Goal: Transaction & Acquisition: Purchase product/service

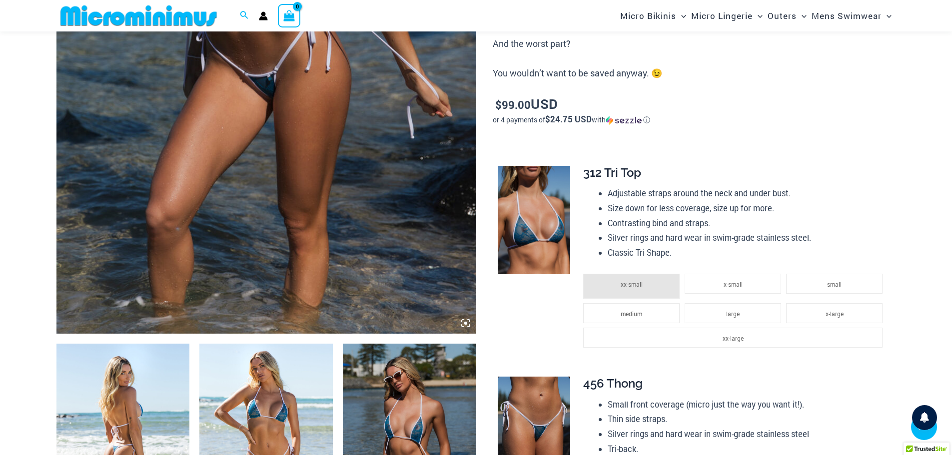
scroll to position [382, 0]
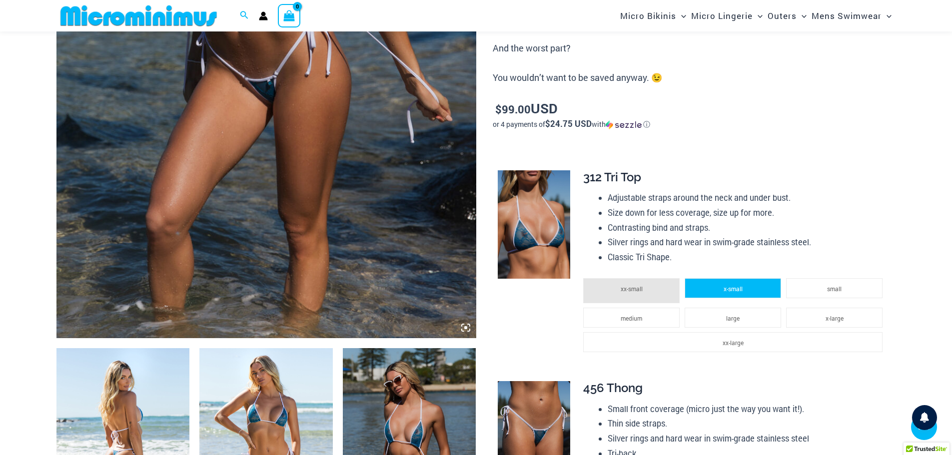
click at [756, 286] on li "x-small" at bounding box center [733, 288] width 96 height 20
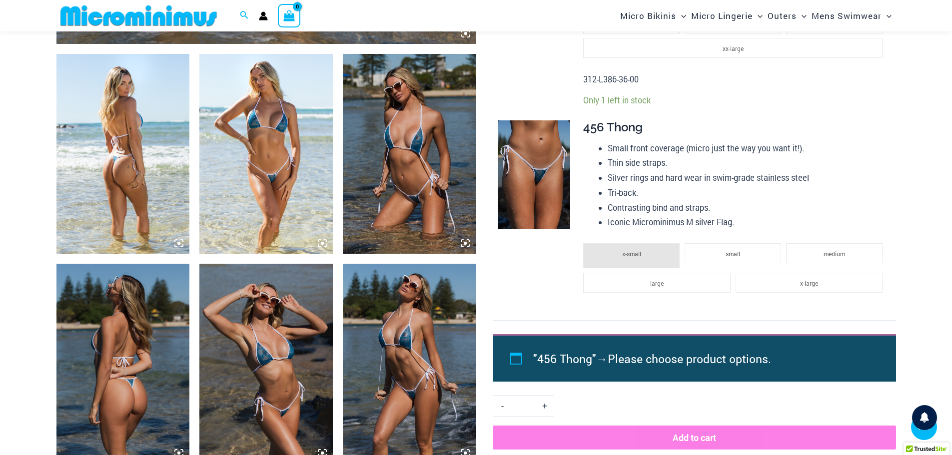
scroll to position [672, 0]
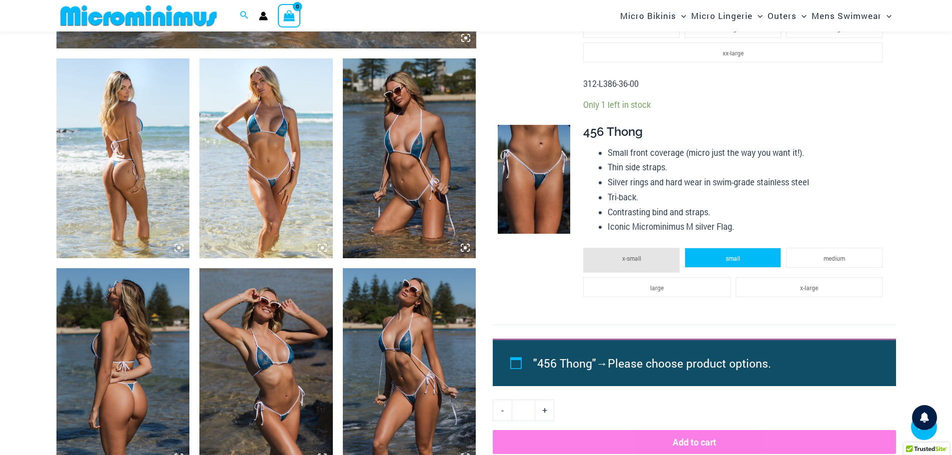
click at [750, 255] on li "small" at bounding box center [733, 258] width 96 height 20
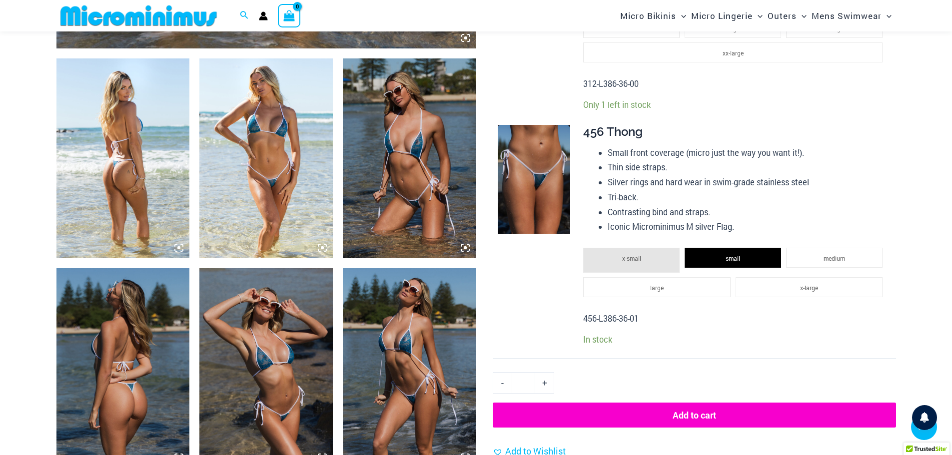
click at [721, 411] on button "Add to cart" at bounding box center [694, 415] width 403 height 25
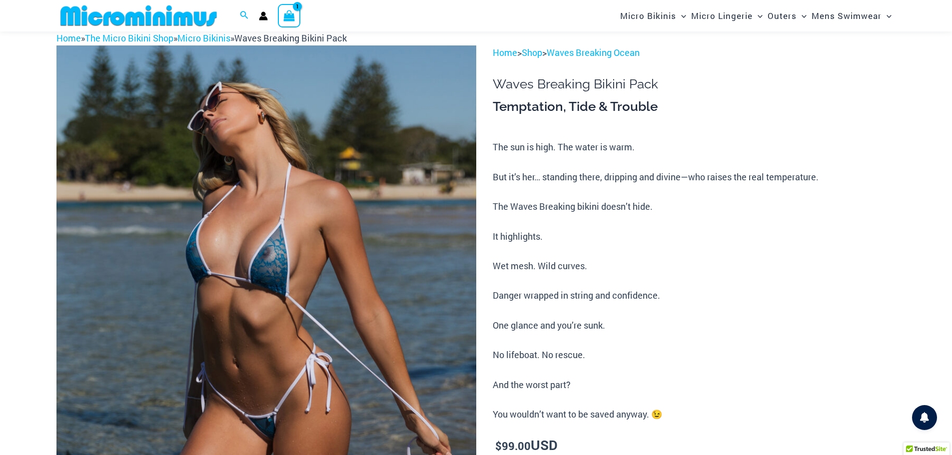
scroll to position [0, 0]
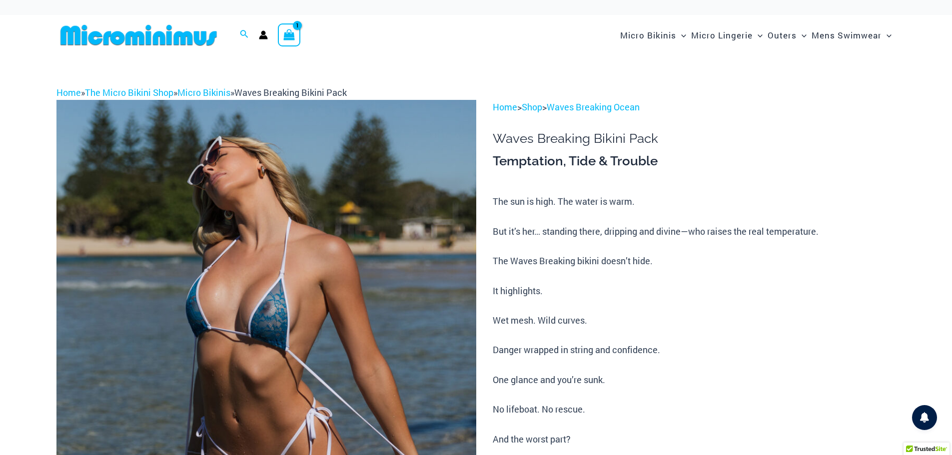
click at [293, 36] on icon "View Shopping Cart, 1 items" at bounding box center [288, 34] width 11 height 11
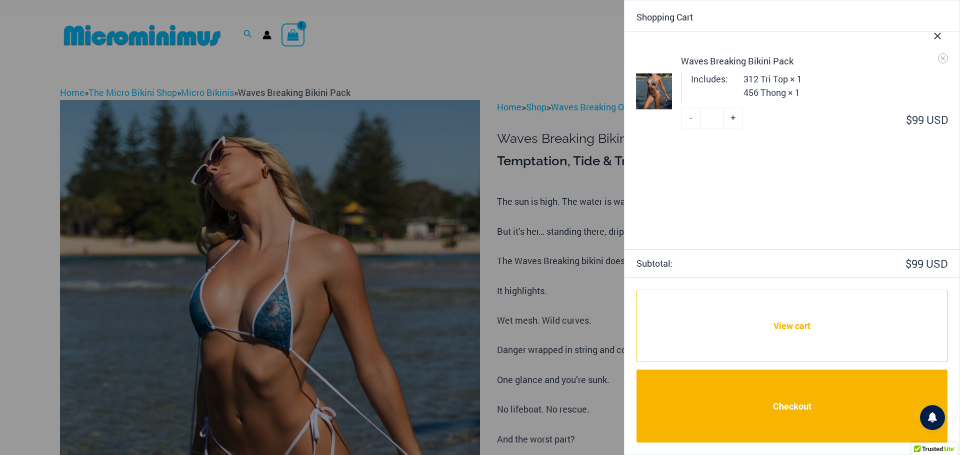
click at [435, 55] on div at bounding box center [480, 227] width 960 height 455
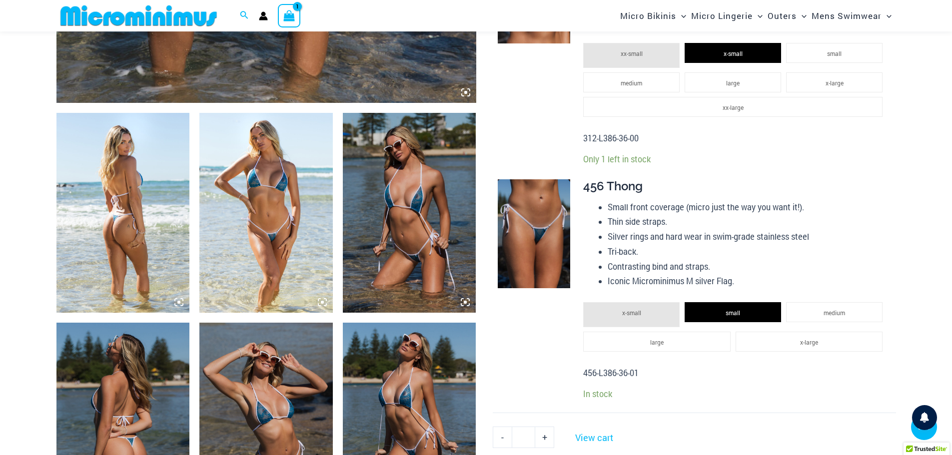
scroll to position [760, 0]
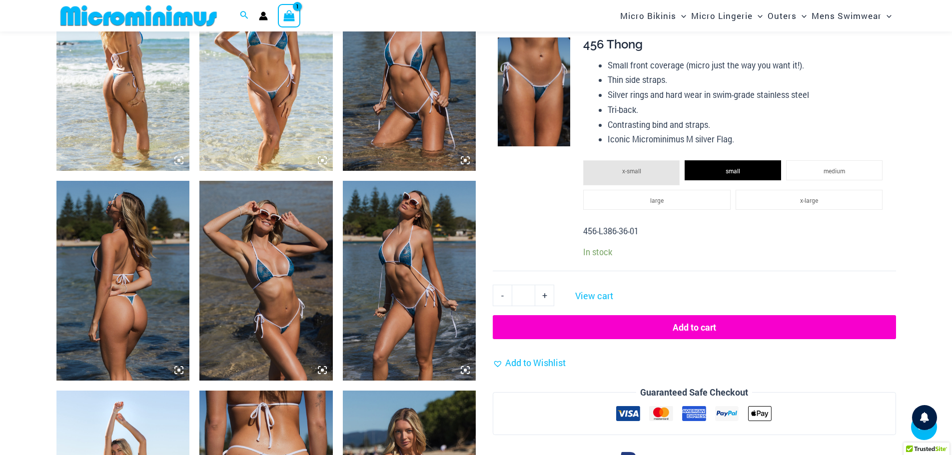
click at [468, 370] on icon at bounding box center [465, 370] width 9 height 9
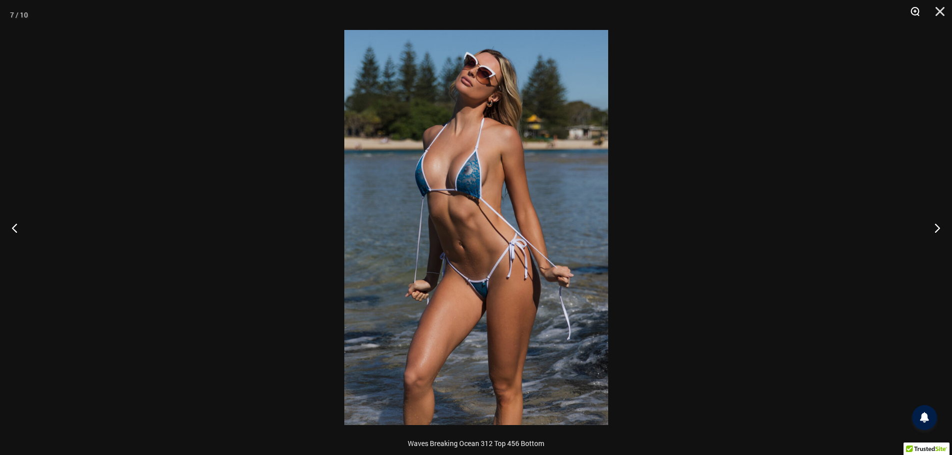
click at [918, 12] on button "Zoom" at bounding box center [911, 15] width 25 height 30
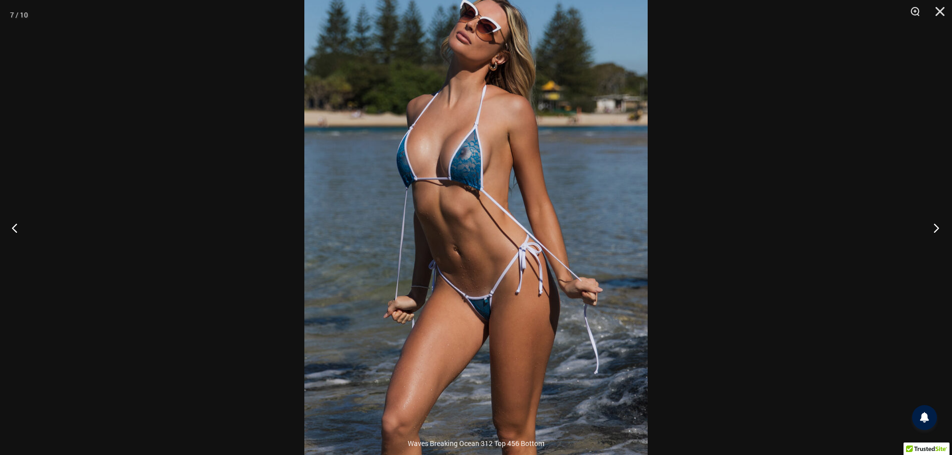
click at [937, 227] on button "Next" at bounding box center [933, 228] width 37 height 50
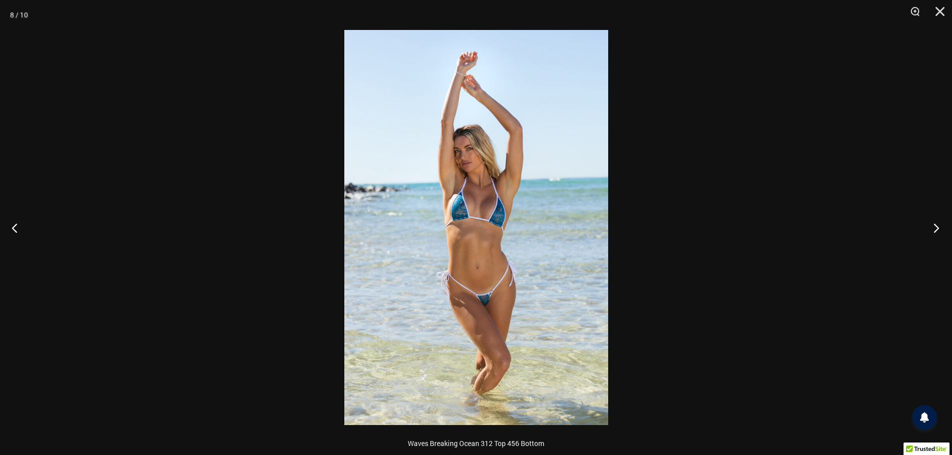
click at [937, 227] on button "Next" at bounding box center [933, 228] width 37 height 50
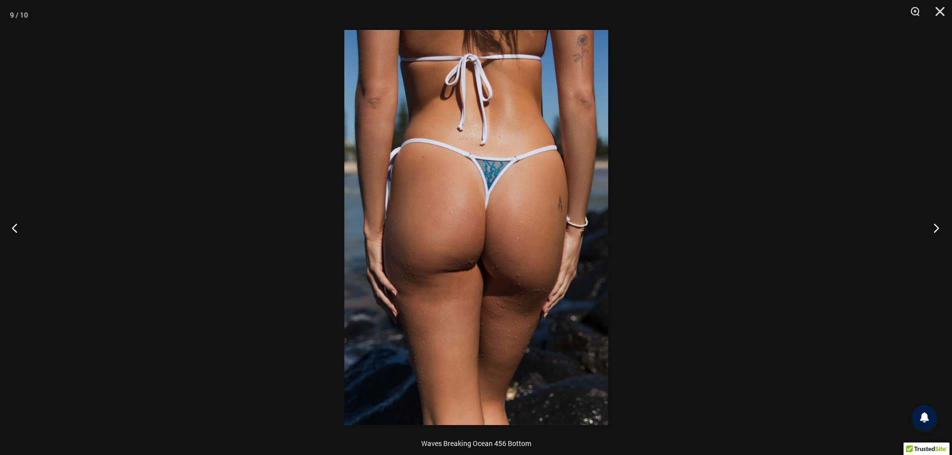
click at [937, 227] on button "Next" at bounding box center [933, 228] width 37 height 50
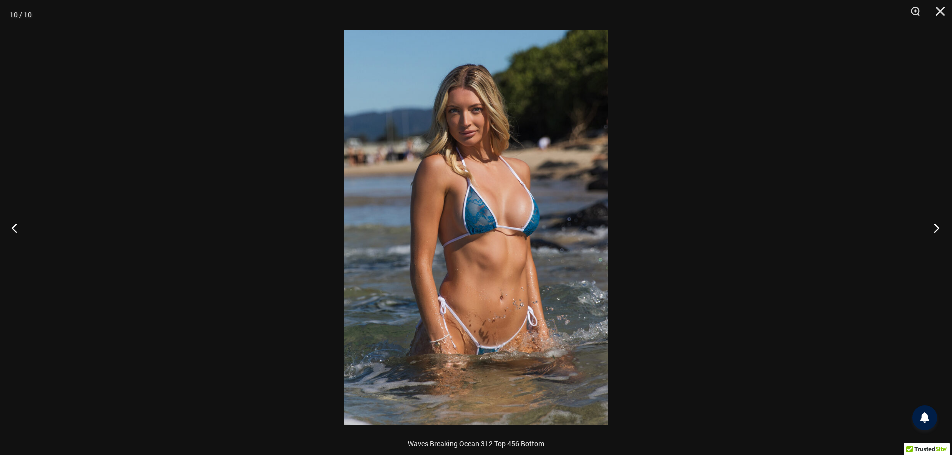
click at [937, 227] on button "Next" at bounding box center [933, 228] width 37 height 50
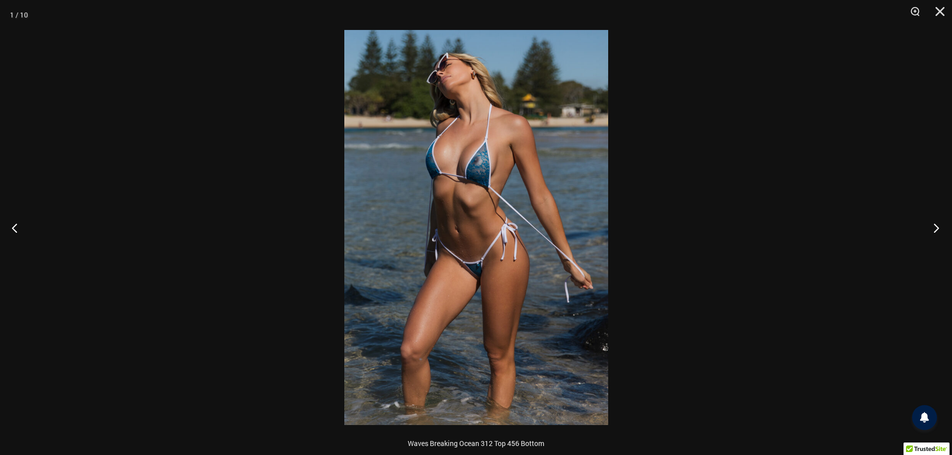
click at [937, 227] on button "Next" at bounding box center [933, 228] width 37 height 50
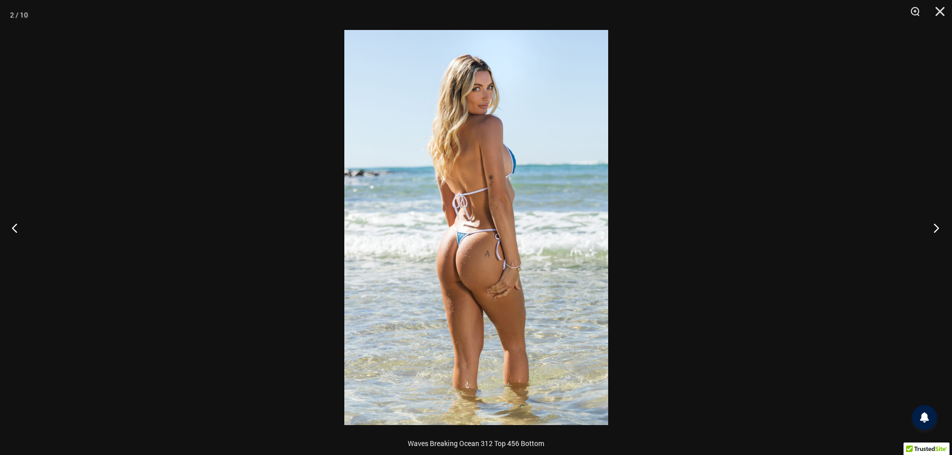
click at [937, 227] on button "Next" at bounding box center [933, 228] width 37 height 50
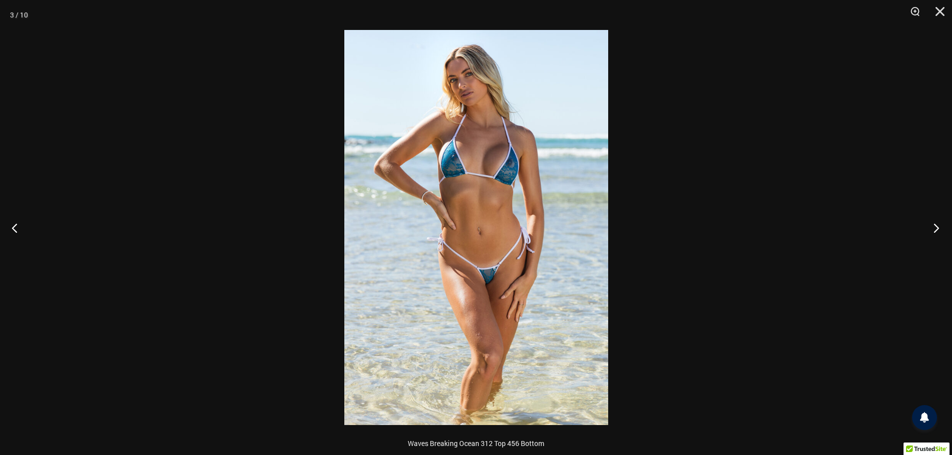
click at [937, 227] on button "Next" at bounding box center [933, 228] width 37 height 50
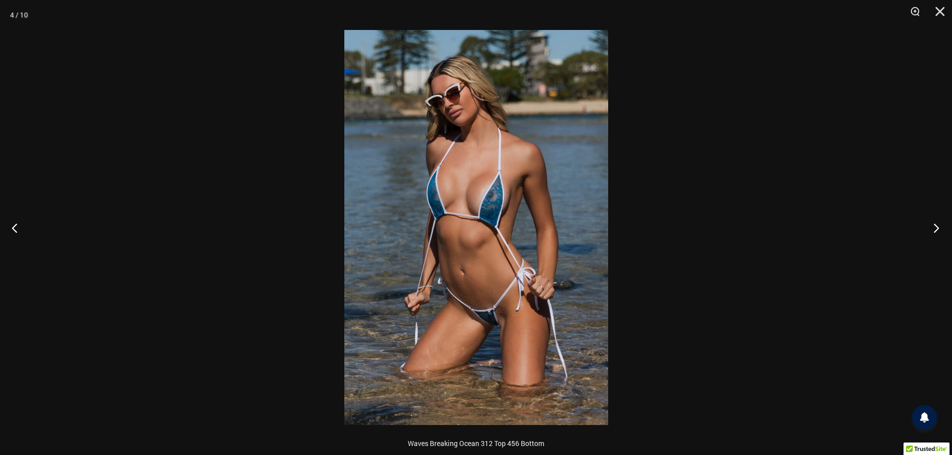
click at [937, 227] on button "Next" at bounding box center [933, 228] width 37 height 50
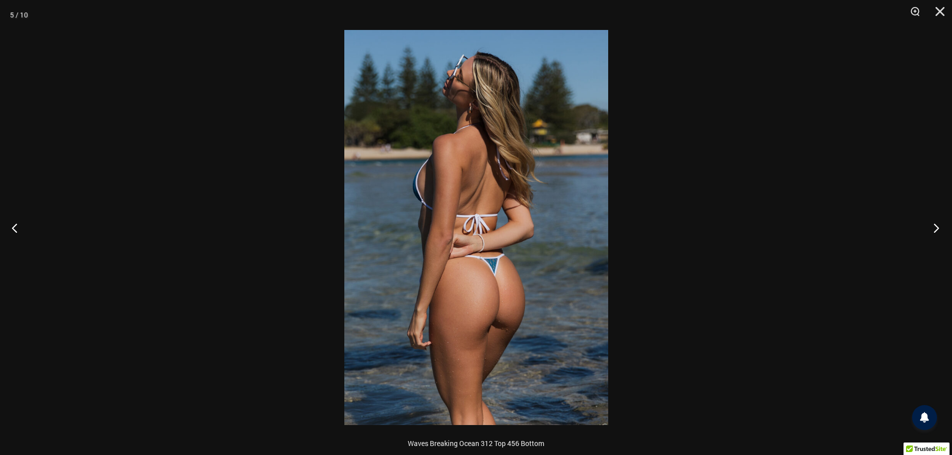
click at [937, 227] on button "Next" at bounding box center [933, 228] width 37 height 50
